Goal: Information Seeking & Learning: Learn about a topic

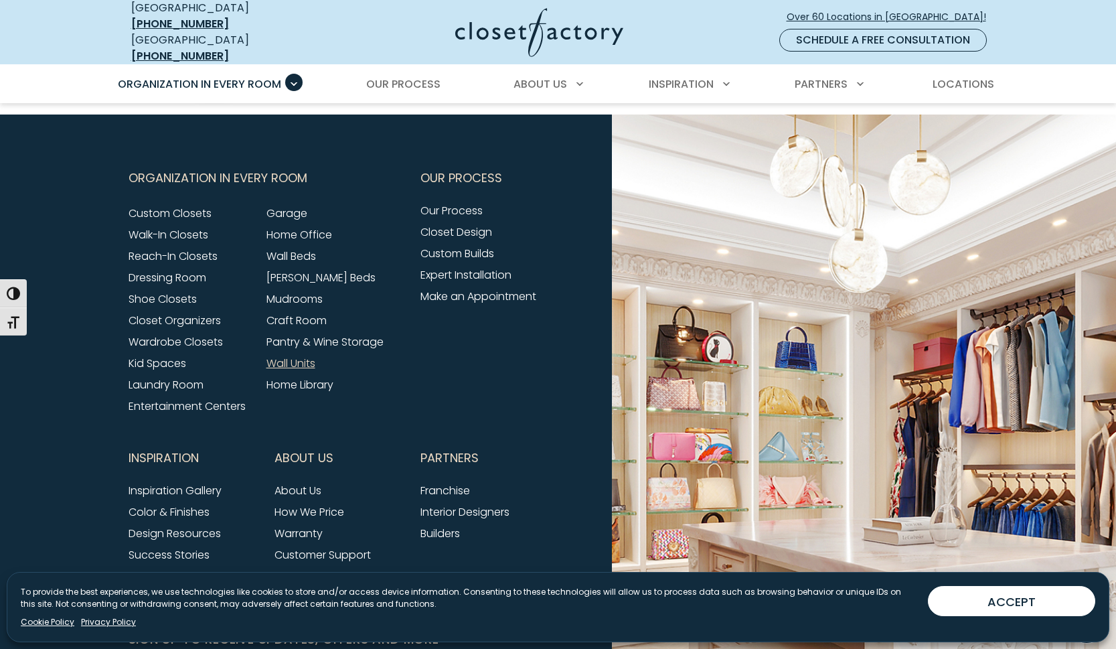
scroll to position [4339, 0]
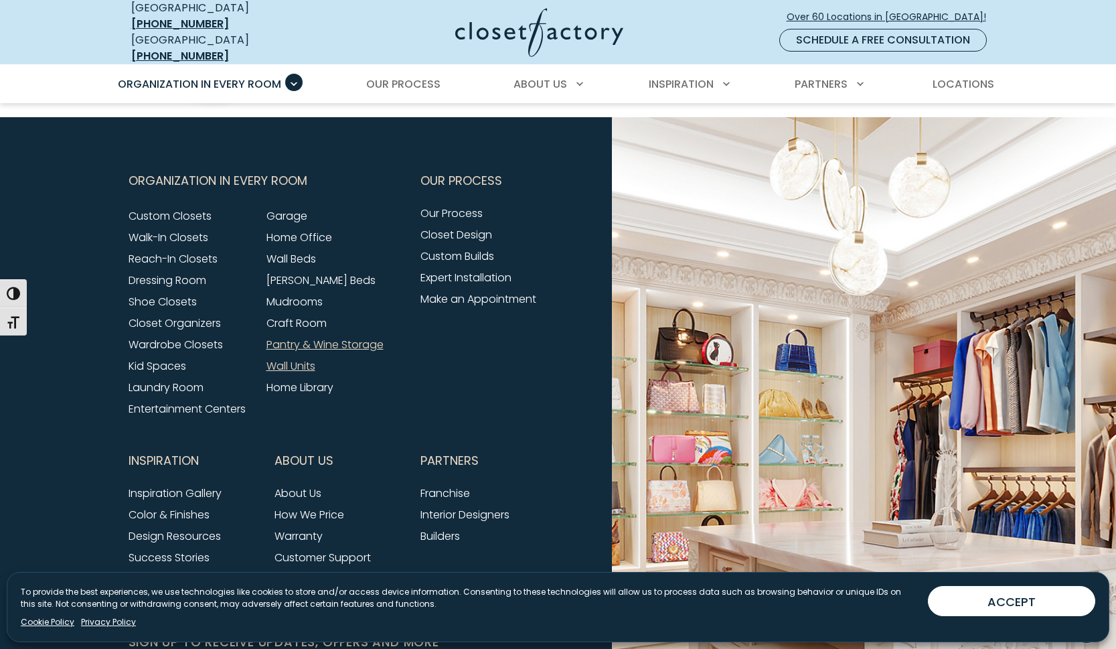
click at [358, 337] on link "Pantry & Wine Storage" at bounding box center [324, 344] width 117 height 15
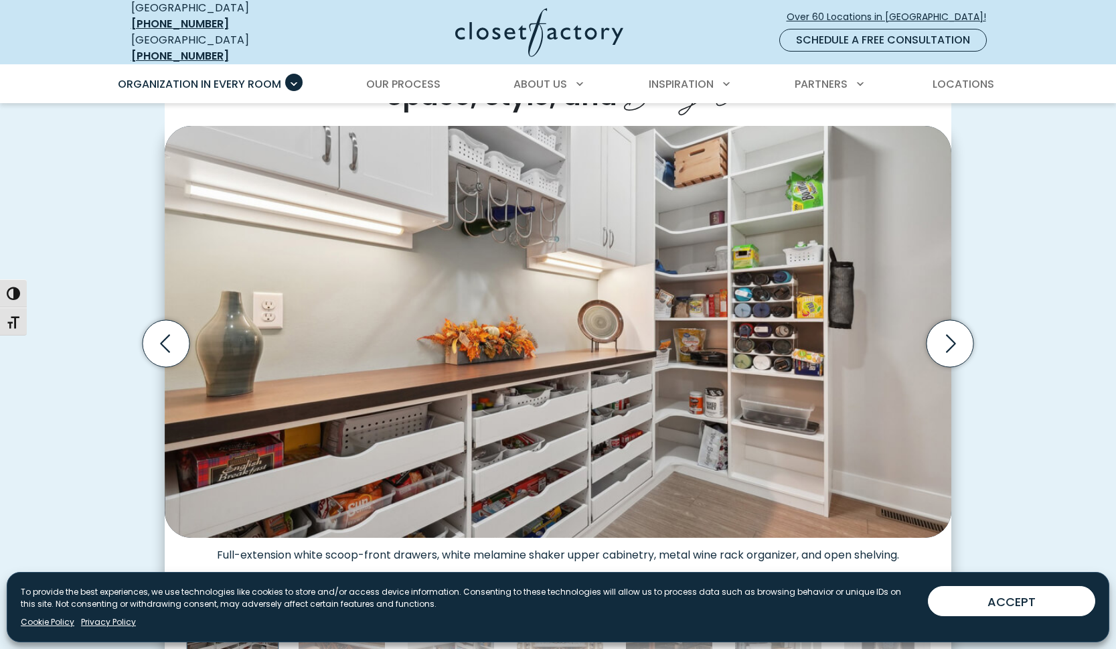
scroll to position [445, 0]
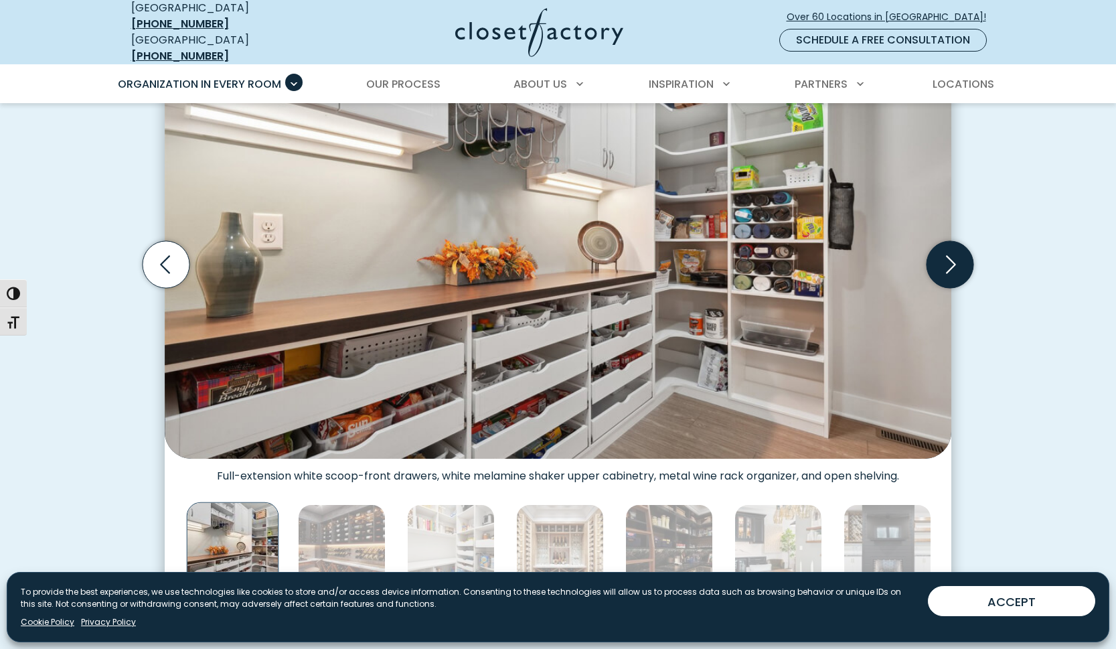
click at [950, 268] on icon "Next slide" at bounding box center [950, 264] width 47 height 47
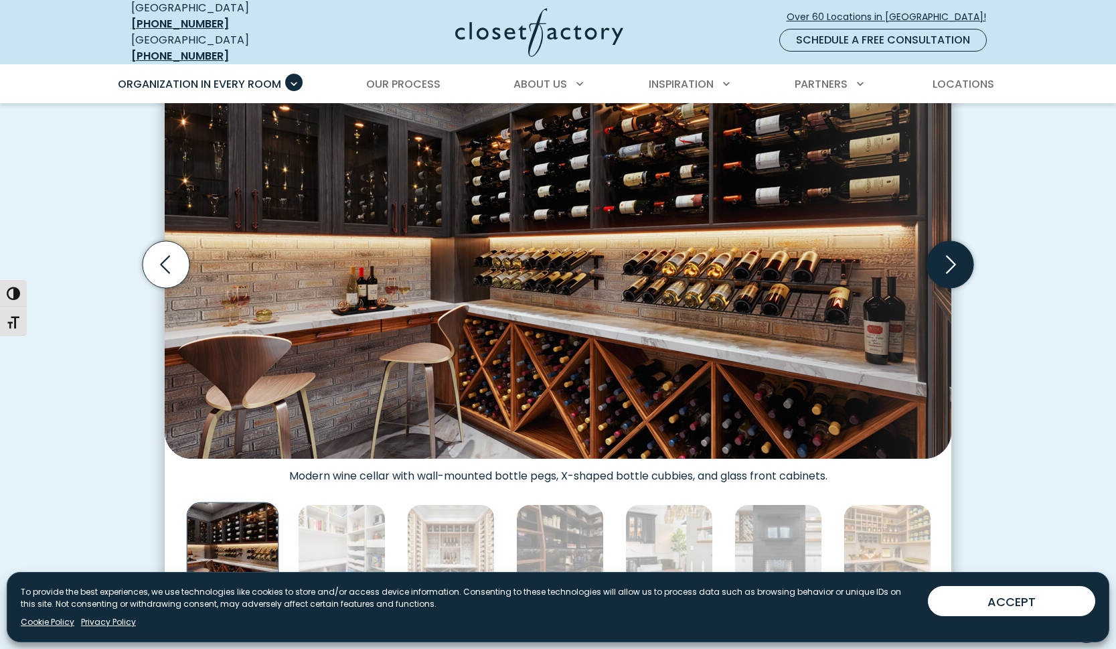
scroll to position [417, 0]
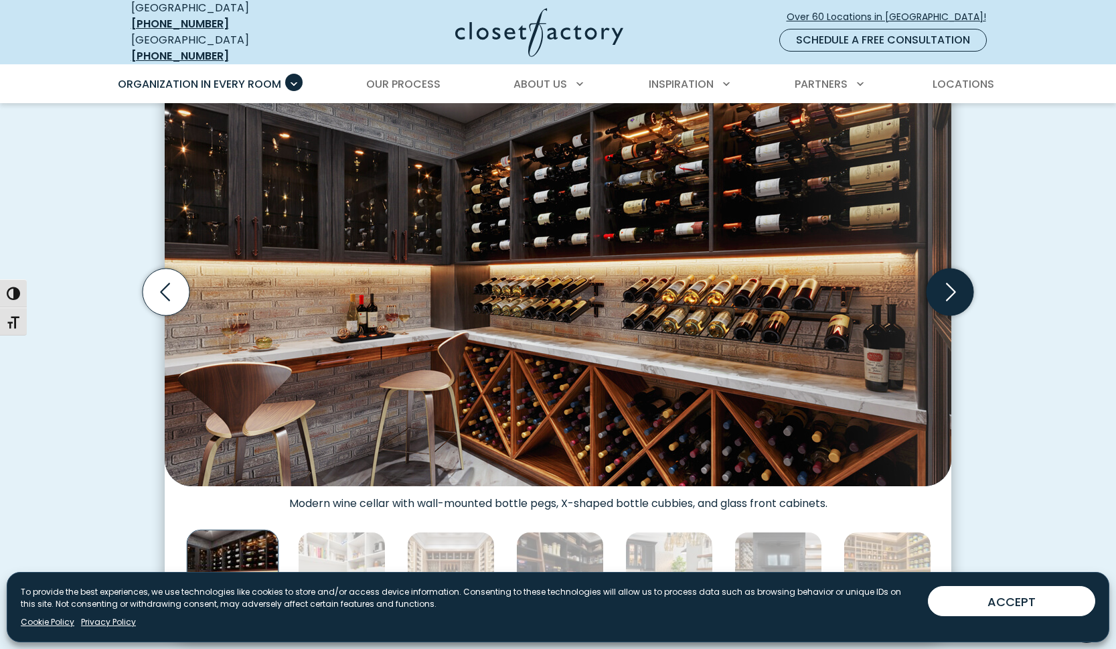
click at [964, 287] on icon "Next slide" at bounding box center [950, 292] width 47 height 47
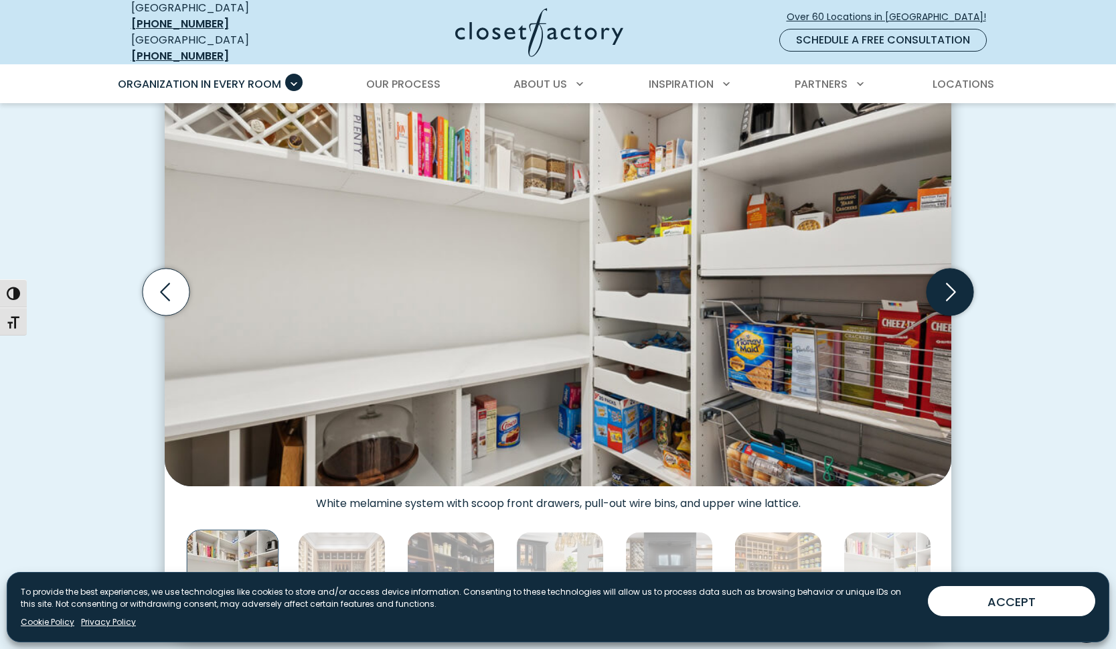
click at [964, 287] on icon "Next slide" at bounding box center [950, 292] width 47 height 47
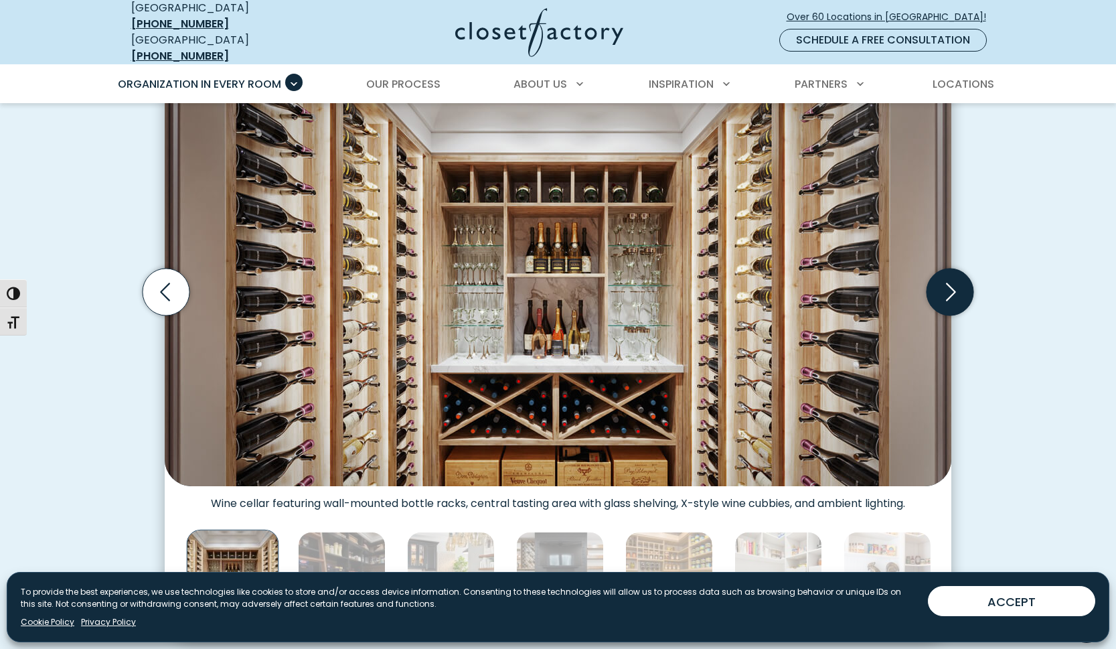
click at [964, 287] on icon "Next slide" at bounding box center [950, 292] width 47 height 47
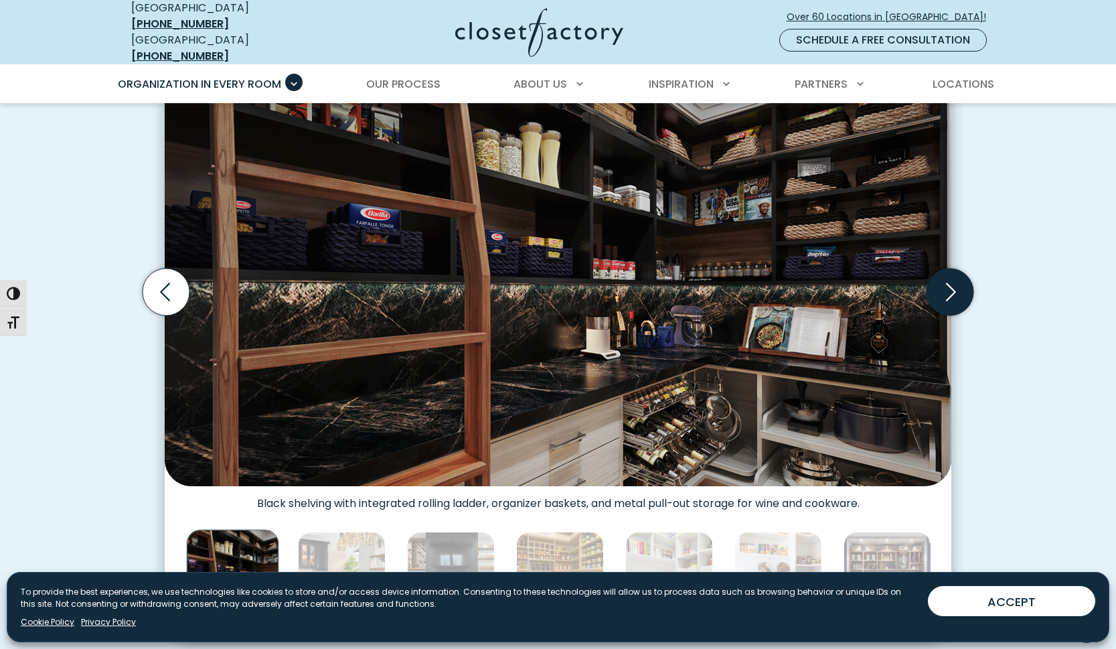
click at [964, 287] on icon "Next slide" at bounding box center [950, 292] width 47 height 47
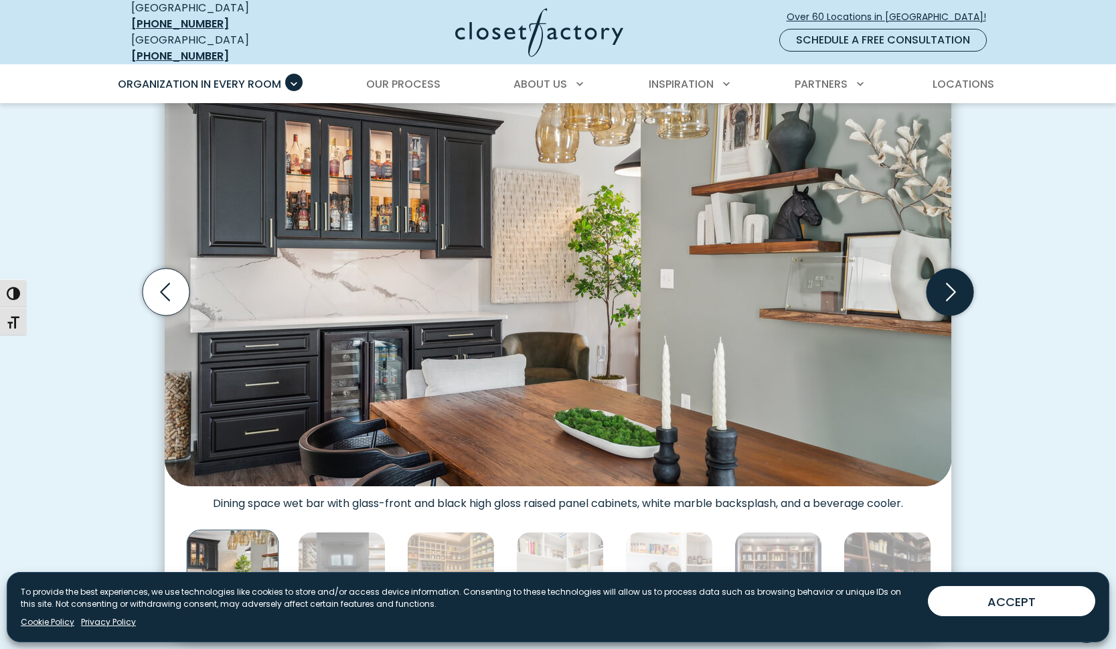
click at [964, 287] on icon "Next slide" at bounding box center [950, 292] width 47 height 47
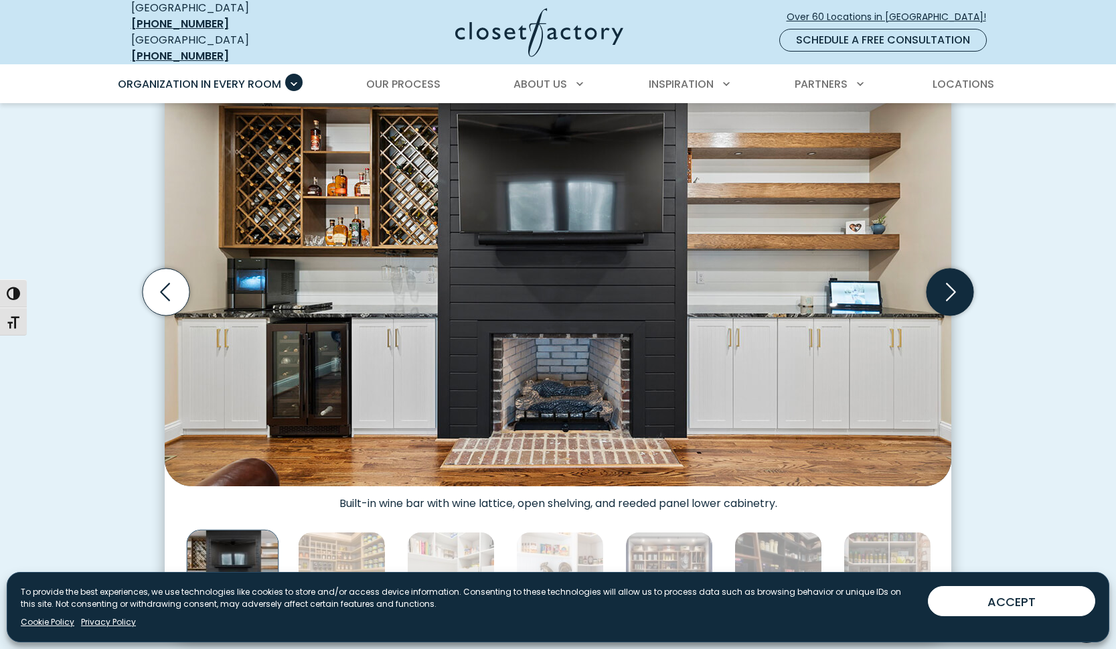
click at [964, 287] on icon "Next slide" at bounding box center [950, 292] width 47 height 47
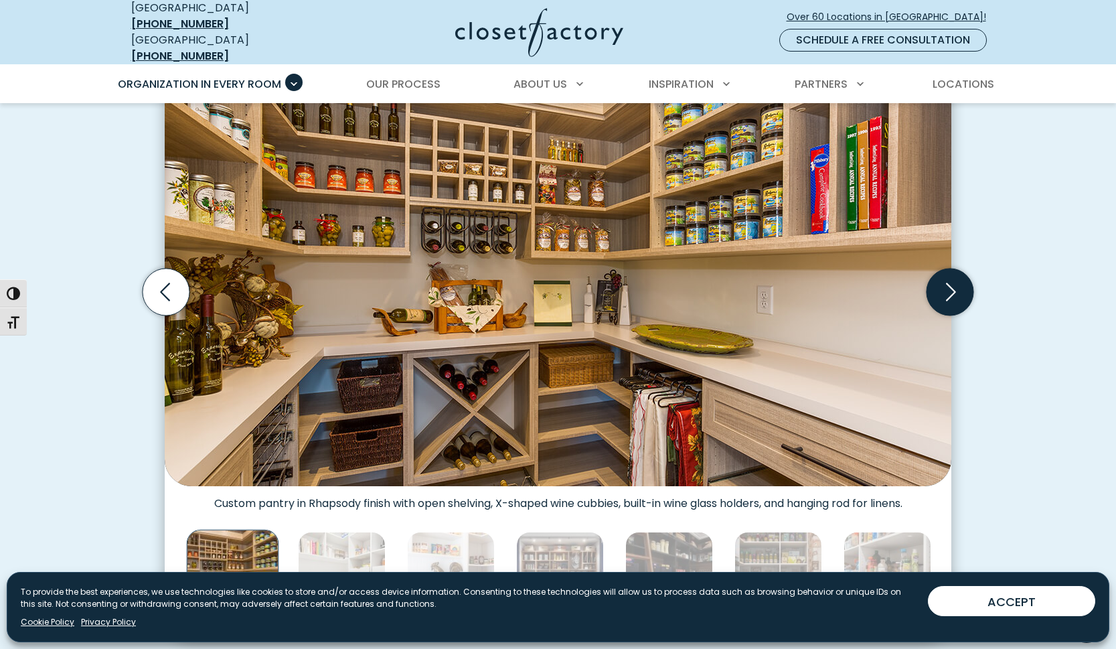
click at [964, 287] on icon "Next slide" at bounding box center [950, 292] width 47 height 47
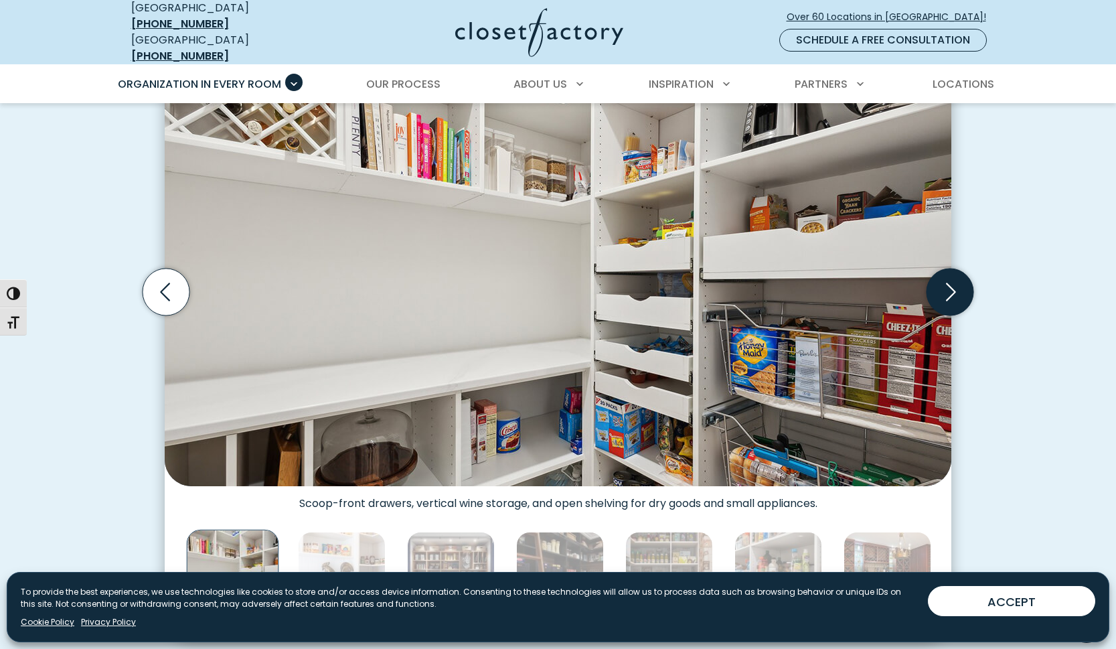
click at [964, 287] on icon "Next slide" at bounding box center [950, 292] width 47 height 47
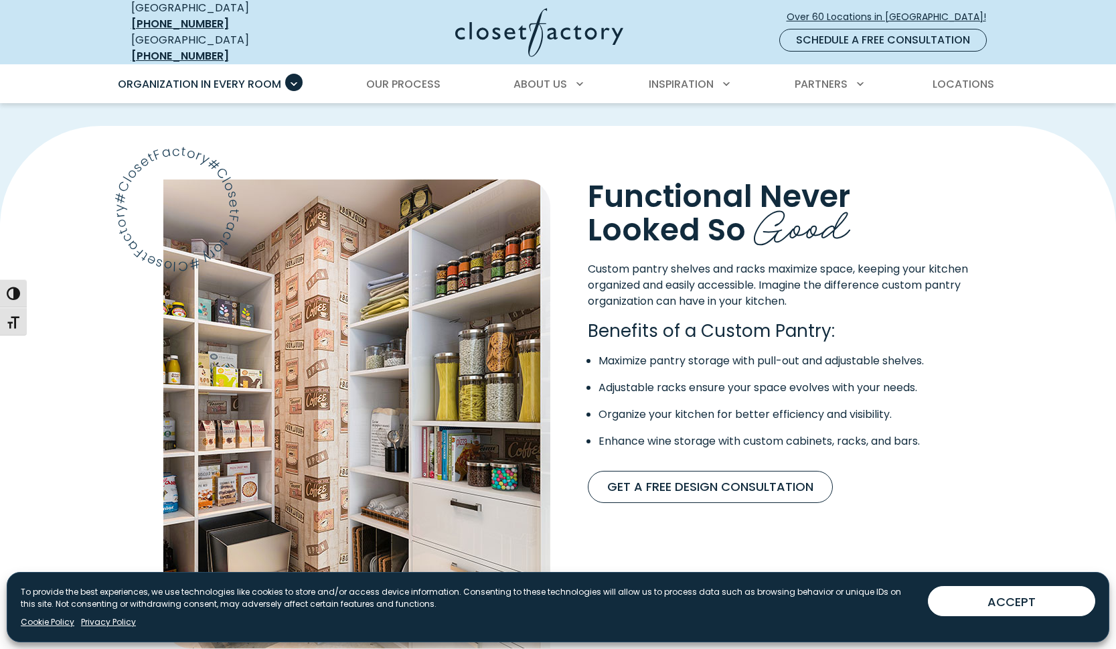
scroll to position [1049, 0]
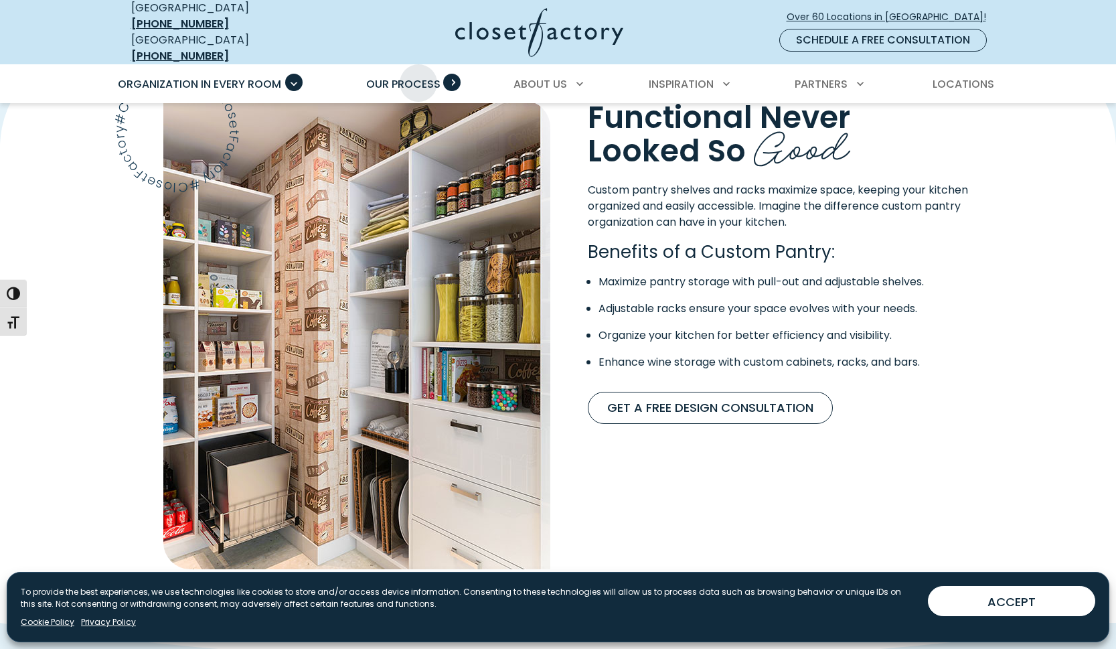
click at [418, 76] on span "Our Process" at bounding box center [403, 83] width 74 height 15
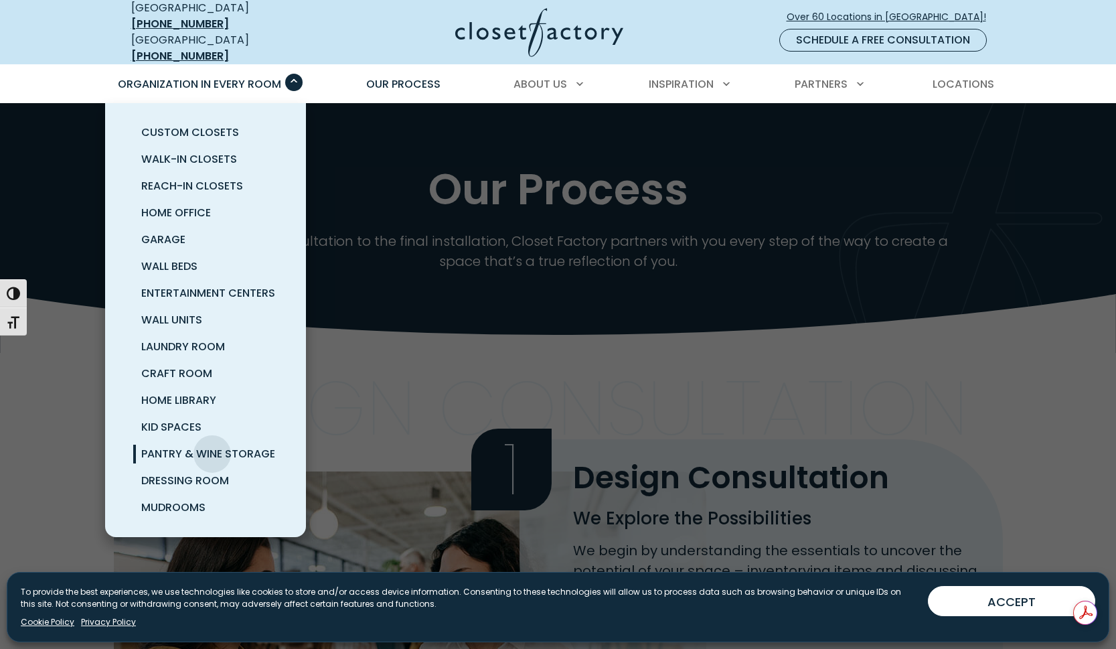
click at [212, 446] on span "Pantry & Wine Storage" at bounding box center [208, 453] width 134 height 15
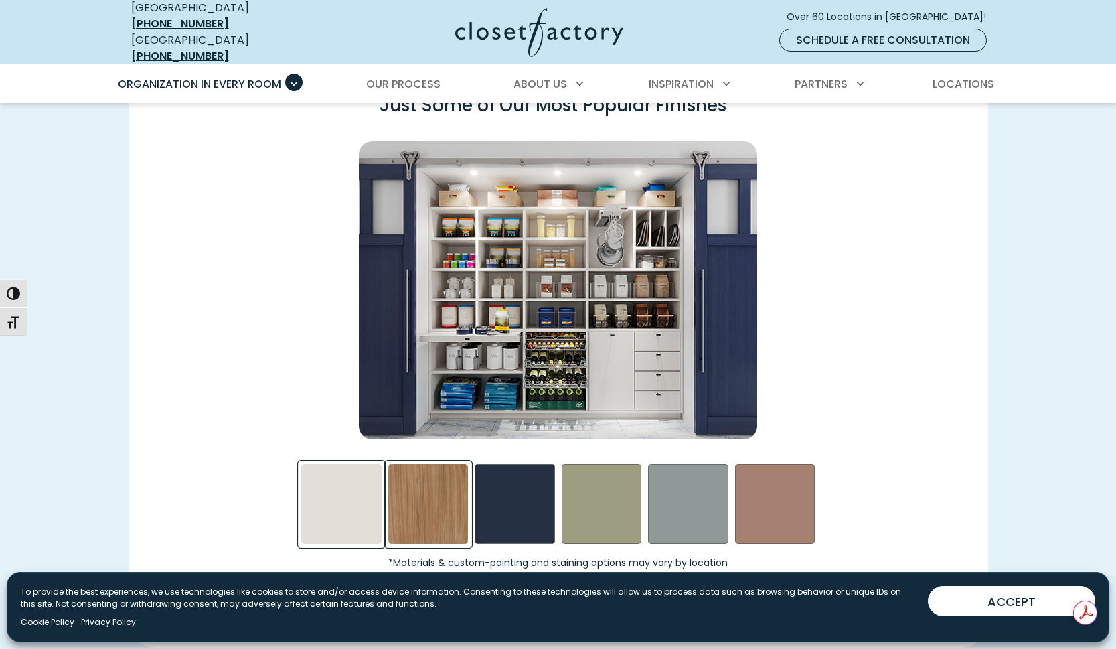
click at [423, 499] on div "Nutmeg Swatch" at bounding box center [428, 504] width 80 height 80
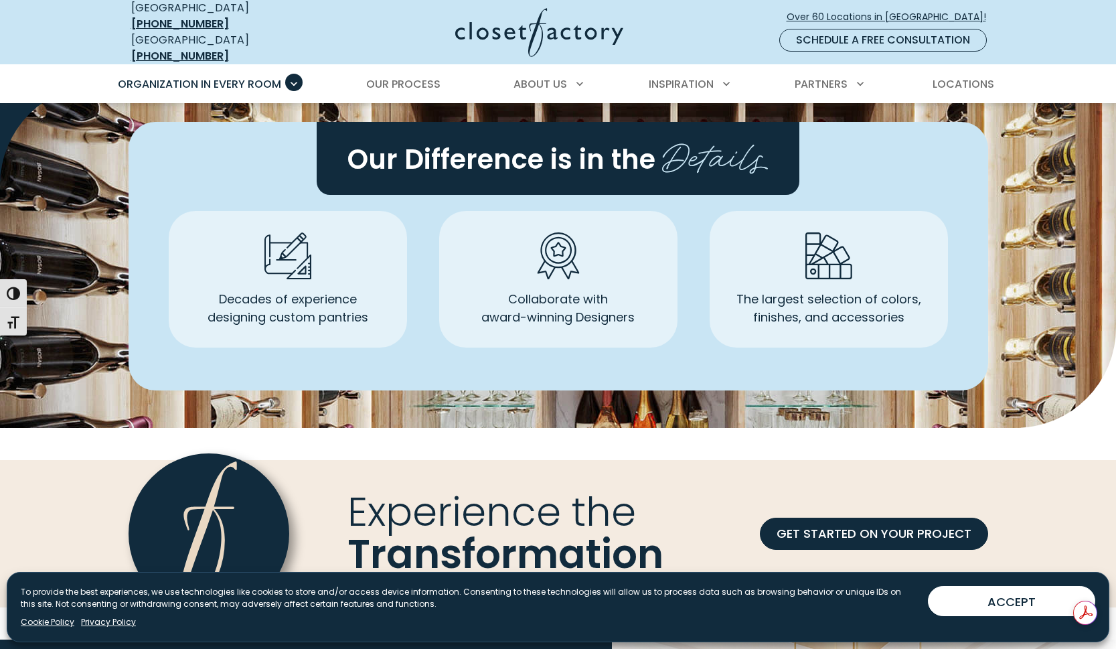
scroll to position [3635, 0]
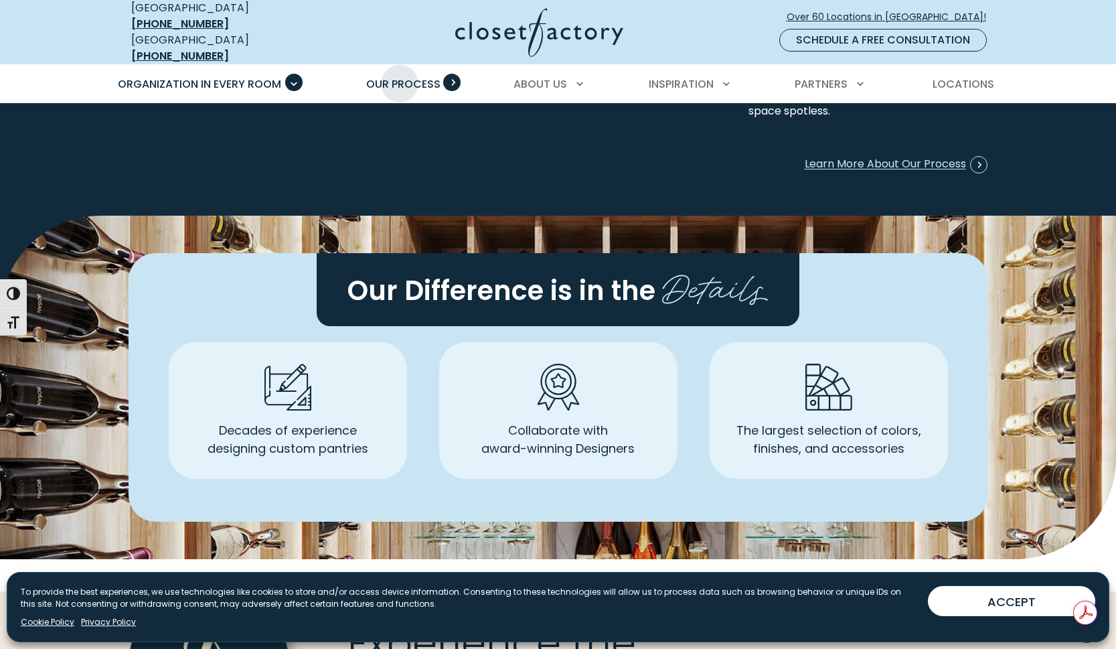
click at [400, 76] on span "Our Process" at bounding box center [403, 83] width 74 height 15
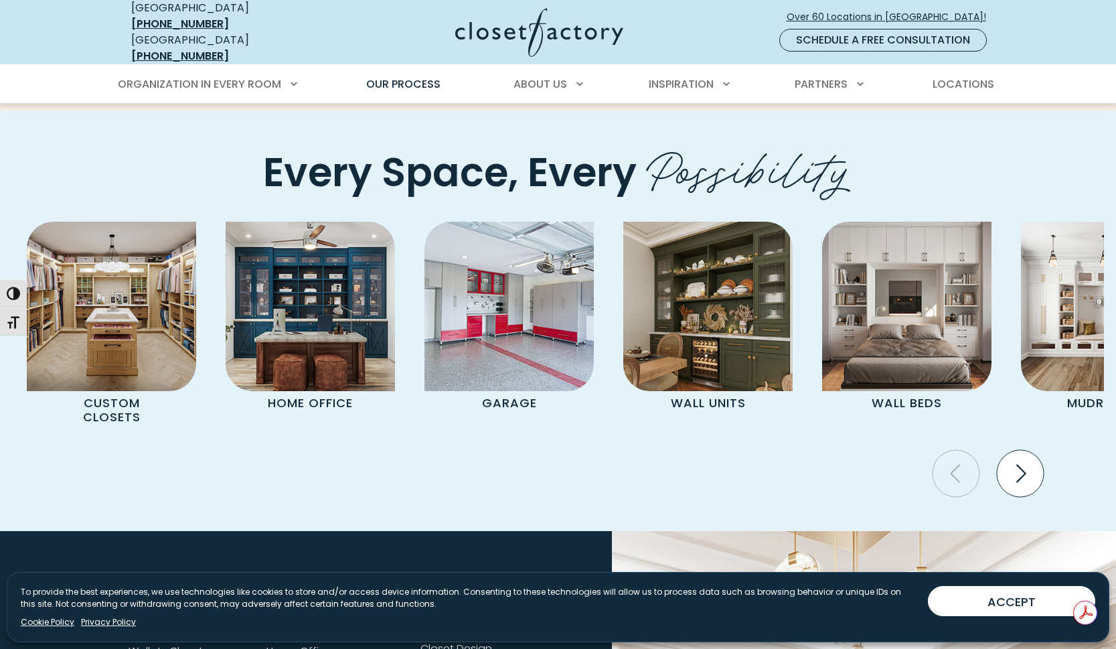
click at [1010, 459] on icon "Next slide" at bounding box center [1020, 473] width 47 height 47
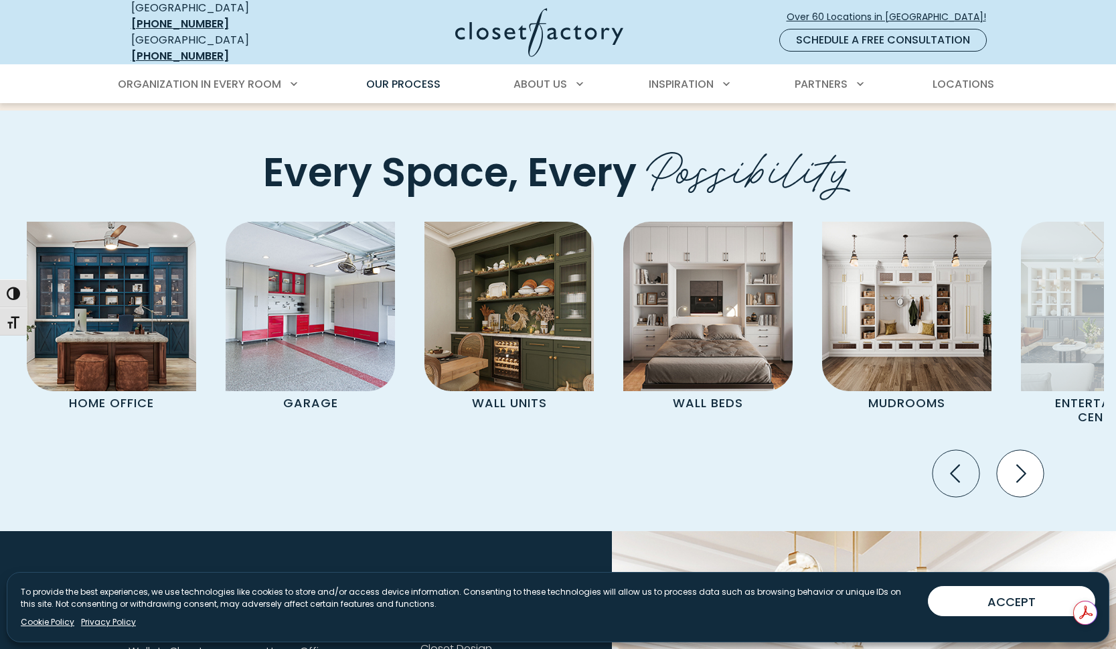
click at [1010, 459] on icon "Next slide" at bounding box center [1020, 473] width 47 height 47
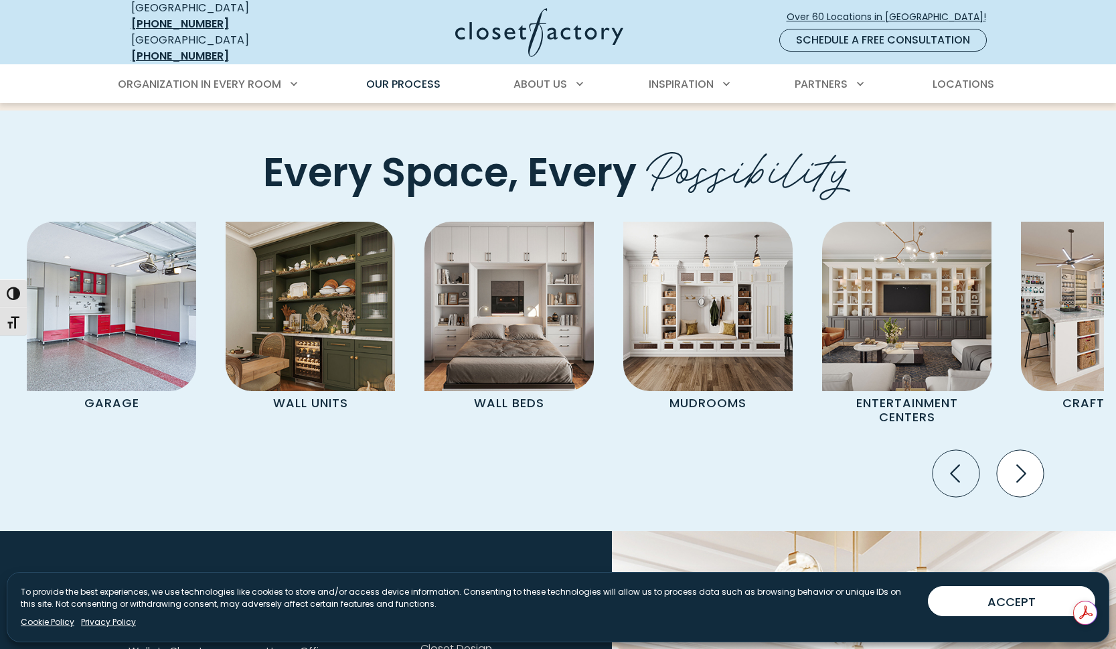
click at [1010, 459] on icon "Next slide" at bounding box center [1020, 473] width 47 height 47
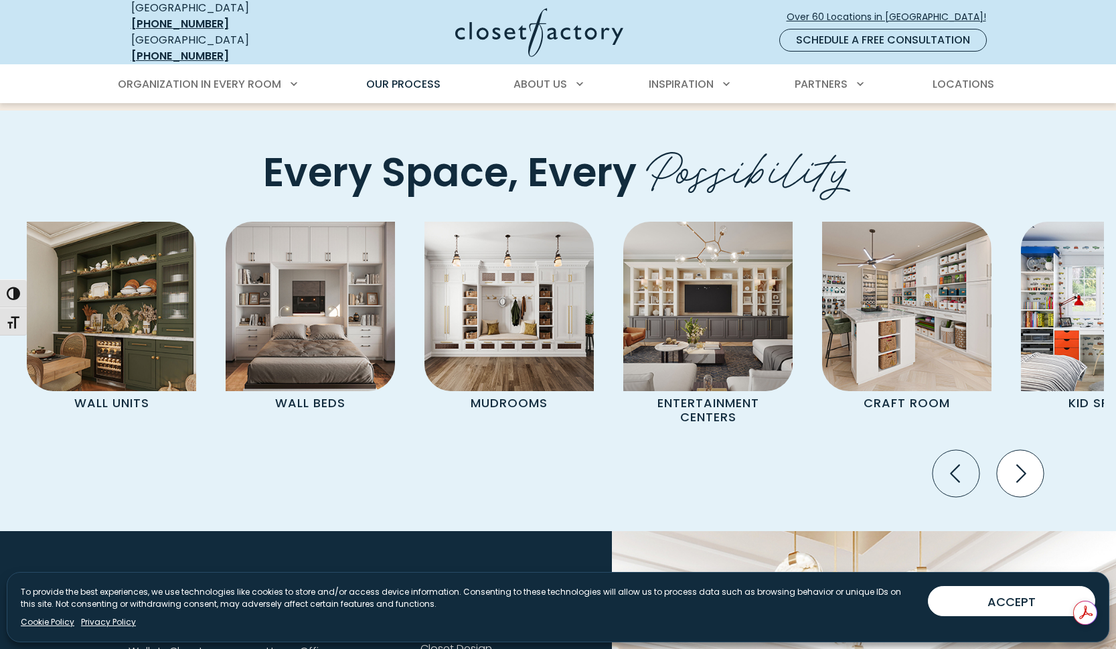
click at [1010, 459] on icon "Next slide" at bounding box center [1020, 473] width 47 height 47
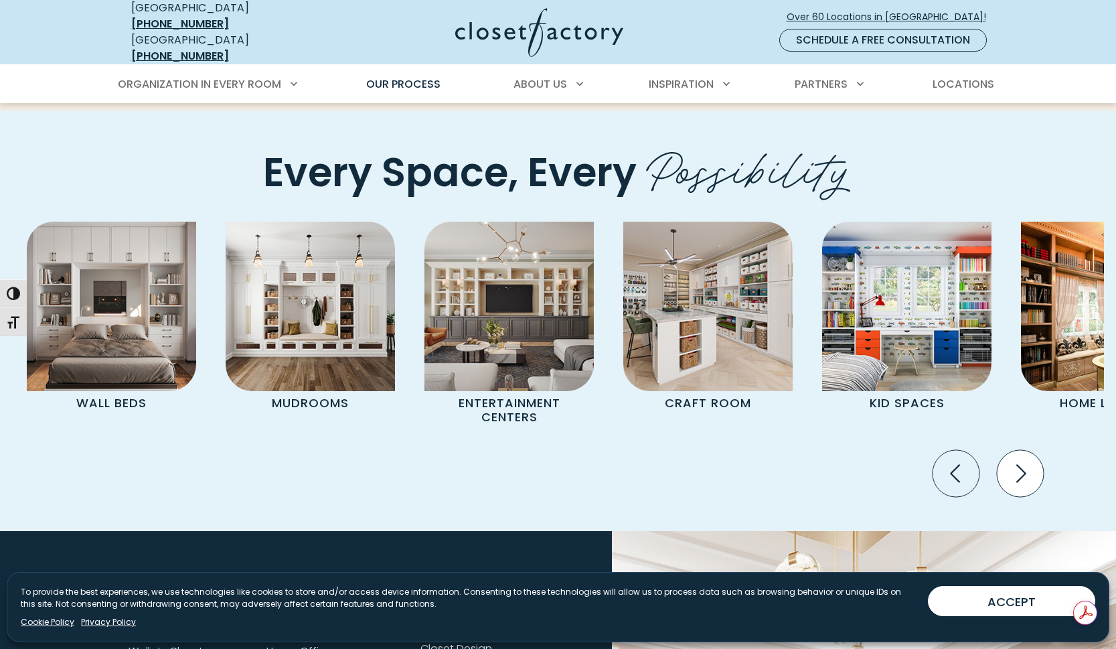
click at [1010, 459] on icon "Next slide" at bounding box center [1020, 473] width 47 height 47
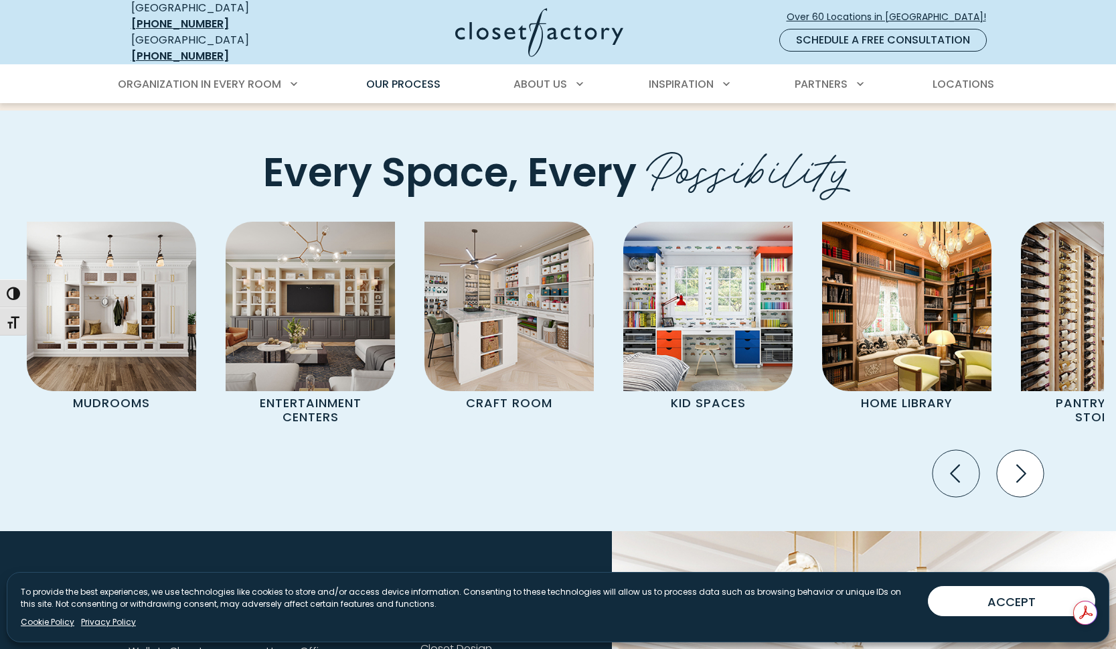
click at [1010, 459] on icon "Next slide" at bounding box center [1020, 473] width 47 height 47
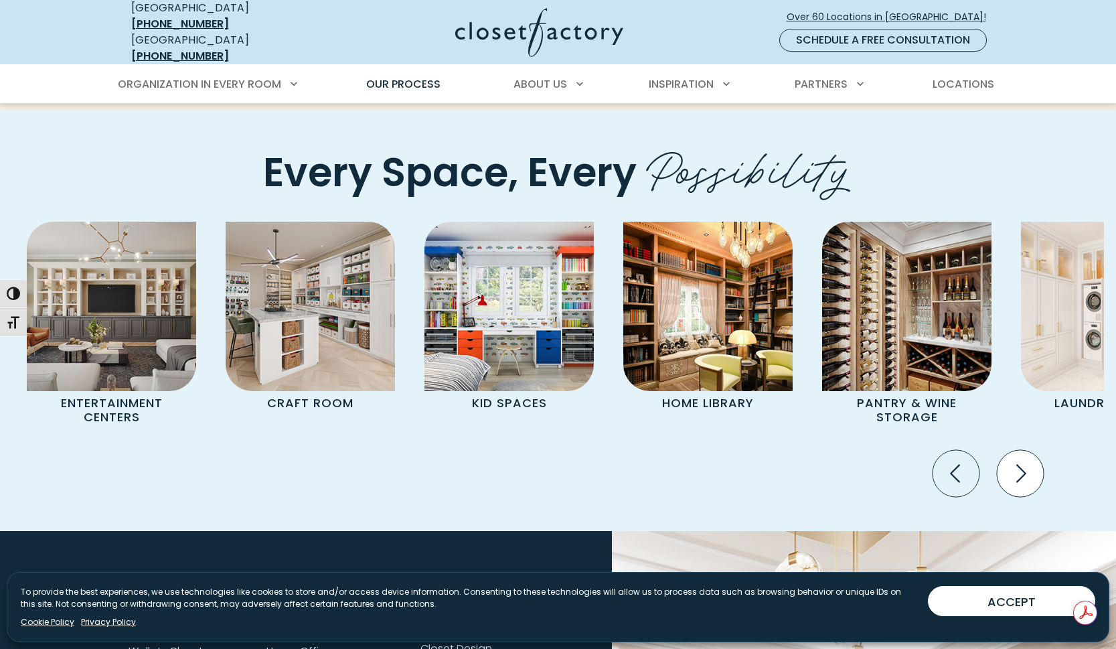
click at [1010, 459] on icon "Next slide" at bounding box center [1020, 473] width 47 height 47
